Goal: Transaction & Acquisition: Purchase product/service

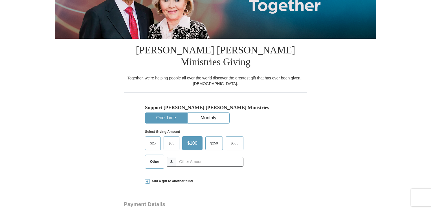
scroll to position [113, 0]
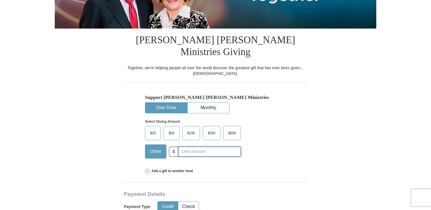
click at [188, 146] on input "text" at bounding box center [209, 151] width 63 height 10
type input "150.00"
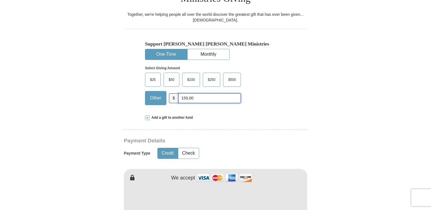
scroll to position [169, 0]
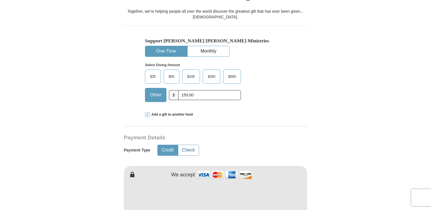
click at [190, 145] on button "Check" at bounding box center [188, 150] width 21 height 10
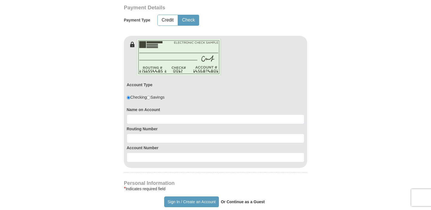
scroll to position [310, 0]
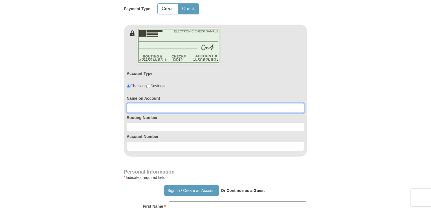
click at [188, 103] on input at bounding box center [216, 108] width 178 height 10
type input "[PERSON_NAME] or [PERSON_NAME]"
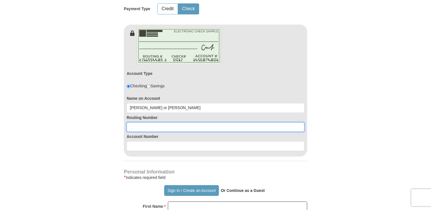
click at [161, 122] on input at bounding box center [216, 127] width 178 height 10
type input "1"
type input "1101006699"
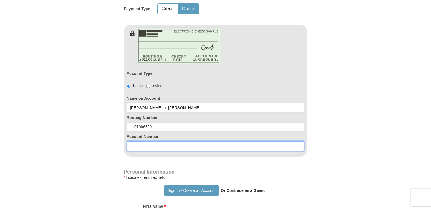
click at [163, 141] on input at bounding box center [216, 146] width 178 height 10
type input "8507462298"
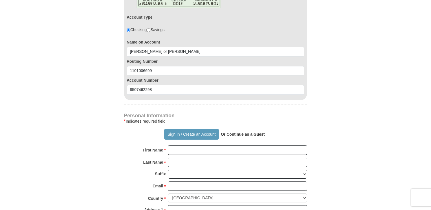
scroll to position [367, 0]
click at [195, 145] on input "First Name *" at bounding box center [237, 150] width 139 height 10
type input "[PERSON_NAME]"
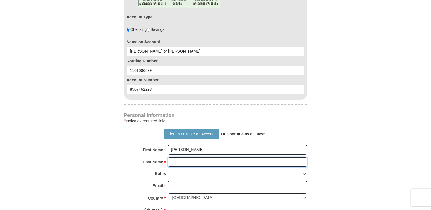
type input "[PERSON_NAME]"
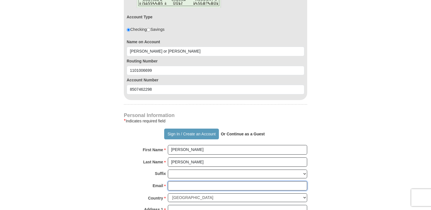
type input "[EMAIL_ADDRESS][DOMAIN_NAME]"
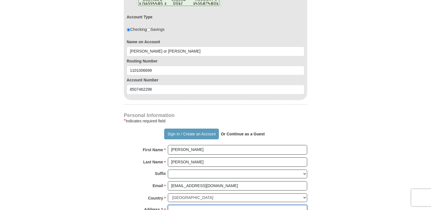
type input "[STREET_ADDRESS][PERSON_NAME]"
type input "[GEOGRAPHIC_DATA]"
select select "MO"
type input "63549"
type input "6609566819"
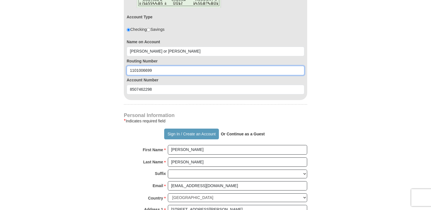
click at [155, 66] on input "1101006699" at bounding box center [216, 71] width 178 height 10
type input "1"
type input "101006699"
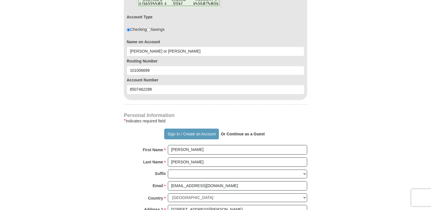
click at [366, 51] on form "Already have an account? Sign in for faster giving. Don't have an account? Crea…" at bounding box center [216, 44] width 322 height 777
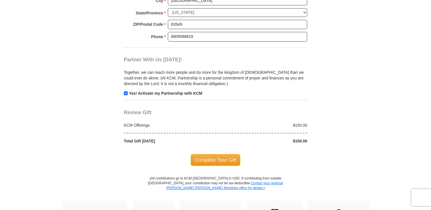
scroll to position [649, 0]
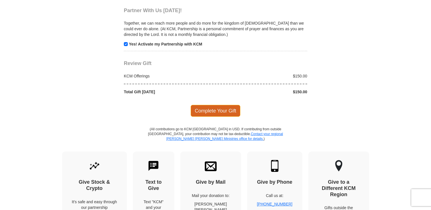
click at [219, 105] on span "Complete Your Gift" at bounding box center [216, 111] width 50 height 12
